Goal: Find specific page/section: Find specific page/section

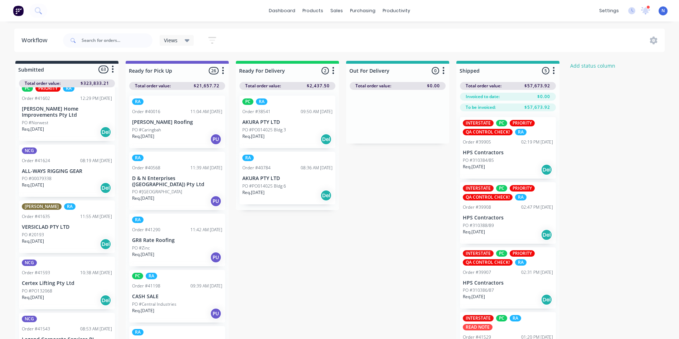
scroll to position [1644, 0]
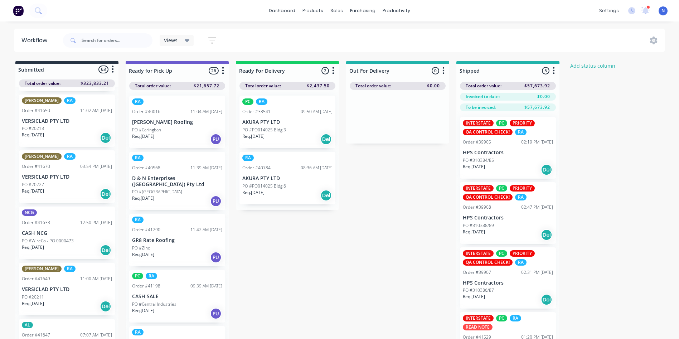
click at [49, 231] on div "NCG Order #41633 12:50 PM [DATE] CASH NCG PO #WireCo - PO 0000473 Req. [DATE] D…" at bounding box center [67, 232] width 96 height 53
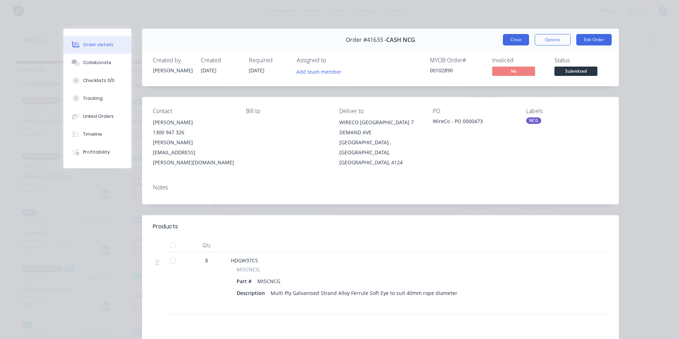
click at [511, 37] on button "Close" at bounding box center [516, 39] width 26 height 11
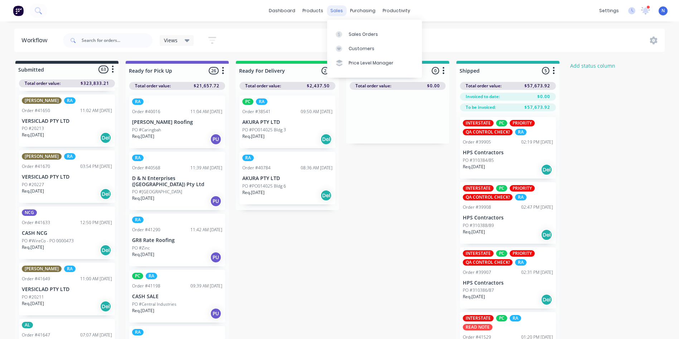
click at [334, 11] on div "sales" at bounding box center [337, 10] width 20 height 11
click at [359, 36] on div "Sales Orders" at bounding box center [363, 34] width 29 height 6
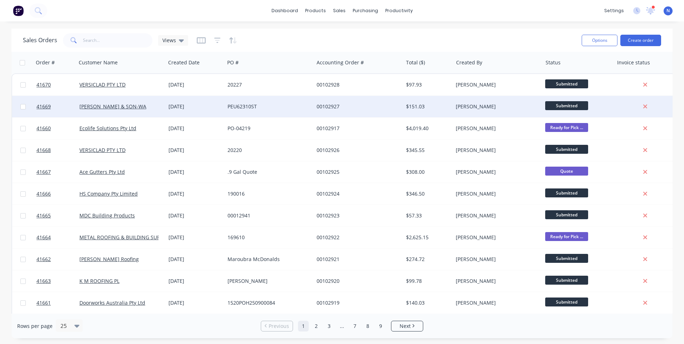
click at [418, 105] on div "$151.03" at bounding box center [427, 106] width 42 height 7
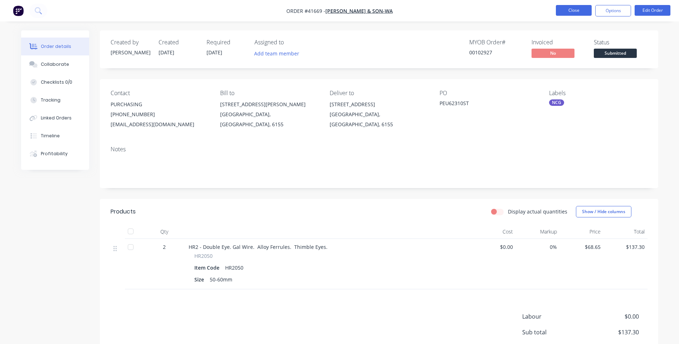
click at [571, 10] on button "Close" at bounding box center [574, 10] width 36 height 11
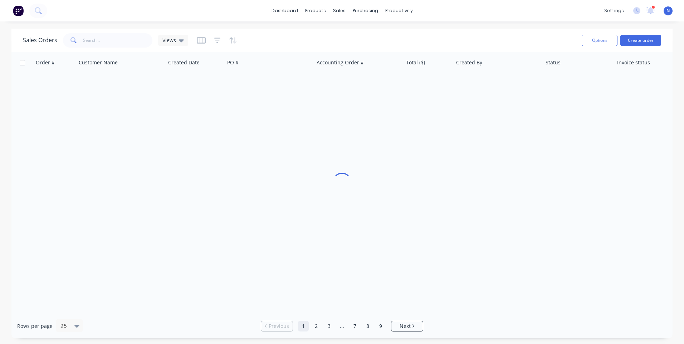
click at [396, 11] on div "productivity" at bounding box center [399, 10] width 35 height 11
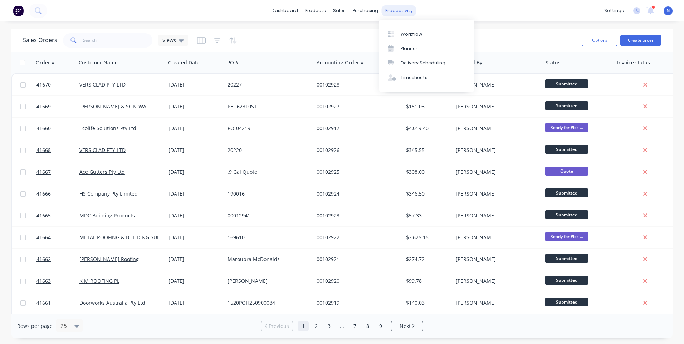
click at [398, 12] on div "productivity" at bounding box center [399, 10] width 35 height 11
click at [404, 34] on div "Workflow" at bounding box center [411, 34] width 21 height 6
